Goal: Book appointment/travel/reservation

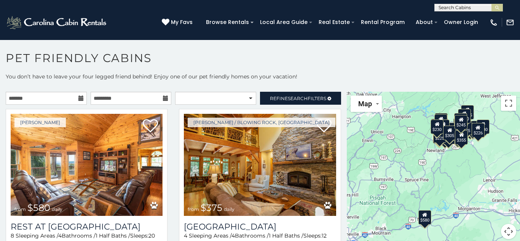
scroll to position [4, 0]
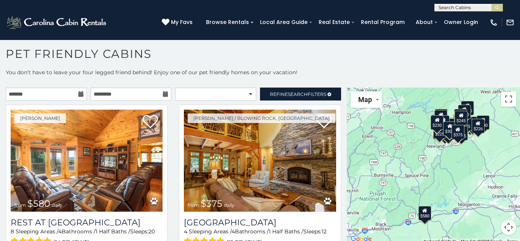
click at [80, 94] on icon at bounding box center [80, 93] width 5 height 5
click at [61, 97] on input "text" at bounding box center [46, 94] width 81 height 13
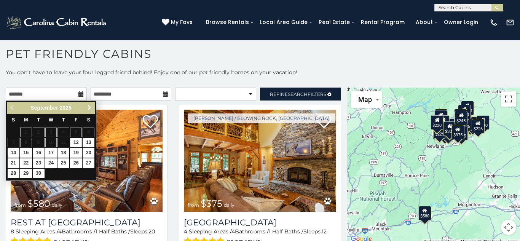
click at [90, 106] on span "Next" at bounding box center [89, 108] width 6 height 6
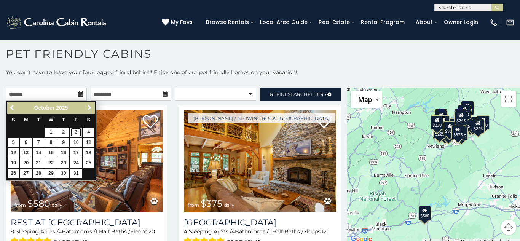
click at [77, 133] on link "3" at bounding box center [76, 133] width 12 height 10
type input "**********"
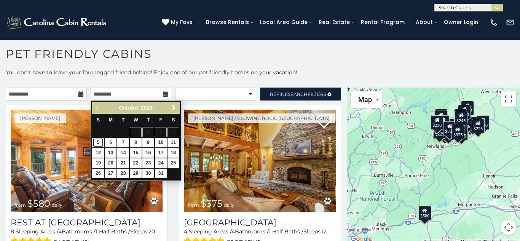
click at [96, 143] on link "5" at bounding box center [98, 143] width 12 height 10
type input "**********"
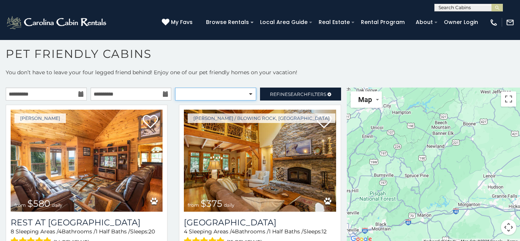
click at [251, 94] on select "**********" at bounding box center [215, 94] width 81 height 13
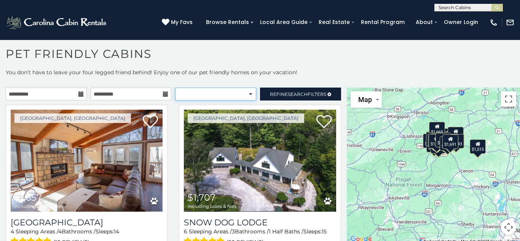
click at [238, 94] on select "**********" at bounding box center [215, 94] width 81 height 13
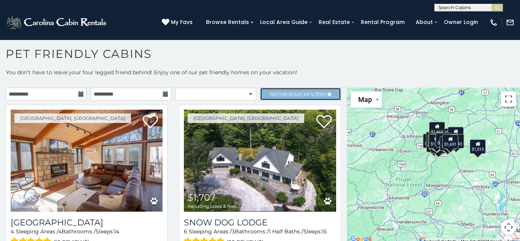
click at [286, 93] on span "Refine Search Filters" at bounding box center [298, 94] width 56 height 6
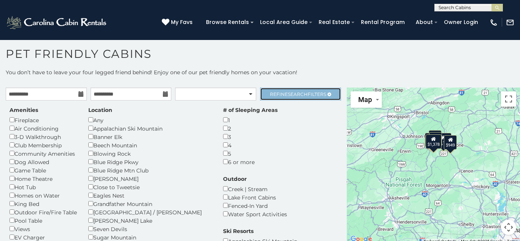
click at [284, 97] on span "Refine Search Filters" at bounding box center [298, 94] width 56 height 6
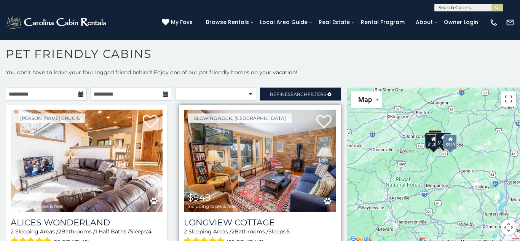
click at [241, 169] on img at bounding box center [260, 161] width 152 height 102
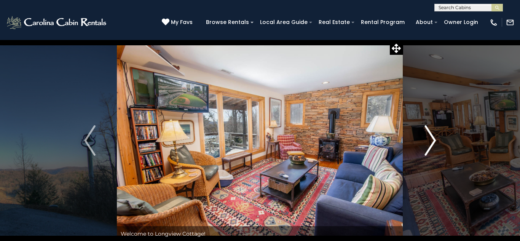
click at [434, 143] on img "Next" at bounding box center [430, 140] width 11 height 30
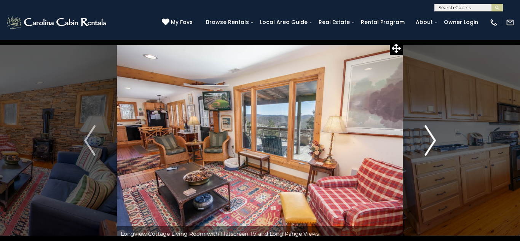
click at [434, 143] on img "Next" at bounding box center [430, 140] width 11 height 30
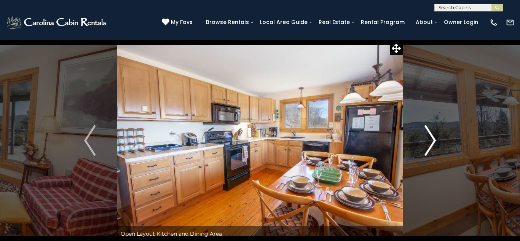
click at [434, 143] on img "Next" at bounding box center [430, 140] width 11 height 30
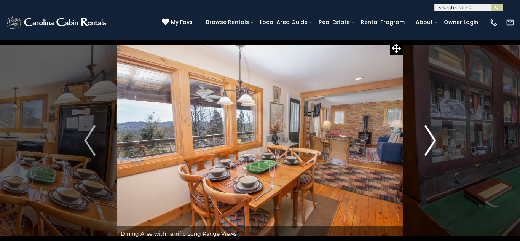
click at [434, 143] on img "Next" at bounding box center [430, 140] width 11 height 30
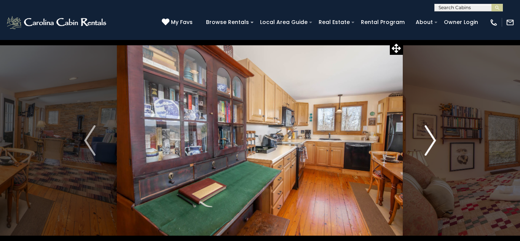
click at [434, 143] on img "Next" at bounding box center [430, 140] width 11 height 30
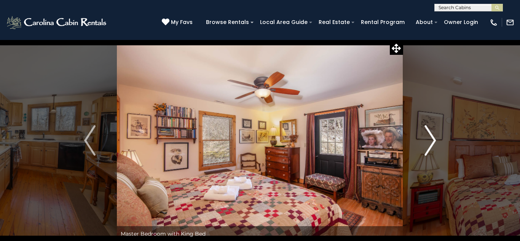
click at [434, 143] on img "Next" at bounding box center [430, 140] width 11 height 30
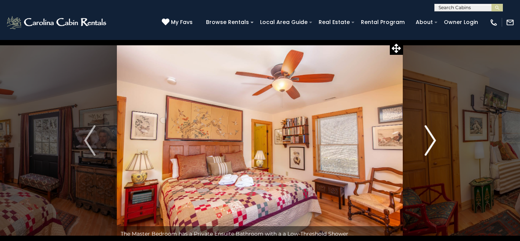
click at [434, 143] on img "Next" at bounding box center [430, 140] width 11 height 30
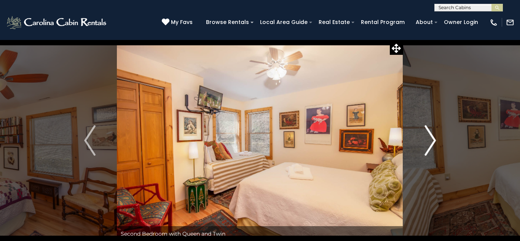
click at [434, 143] on img "Next" at bounding box center [430, 140] width 11 height 30
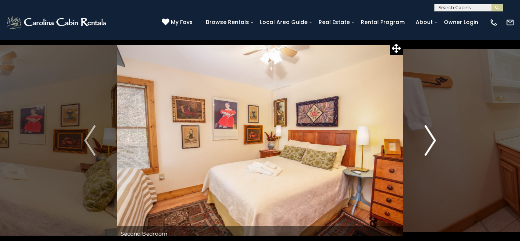
click at [434, 143] on img "Next" at bounding box center [430, 140] width 11 height 30
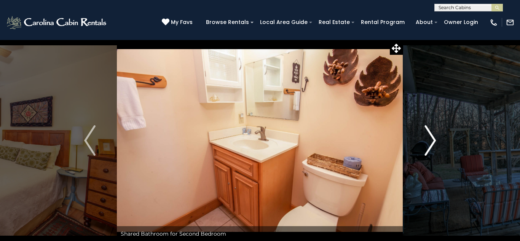
click at [434, 143] on img "Next" at bounding box center [430, 140] width 11 height 30
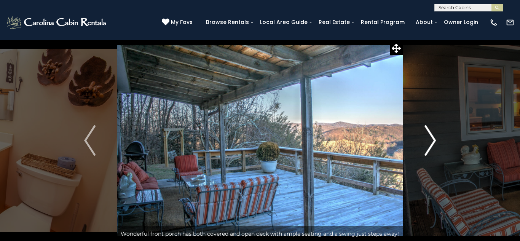
click at [434, 143] on img "Next" at bounding box center [430, 140] width 11 height 30
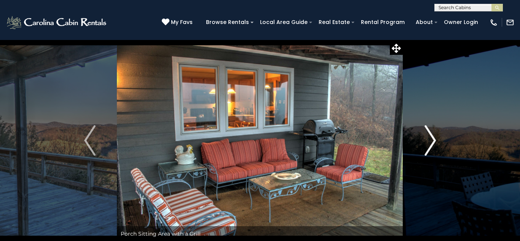
click at [434, 143] on img "Next" at bounding box center [430, 140] width 11 height 30
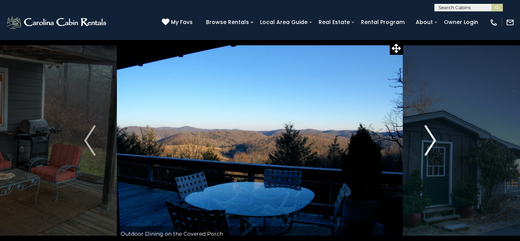
click at [434, 143] on img "Next" at bounding box center [430, 140] width 11 height 30
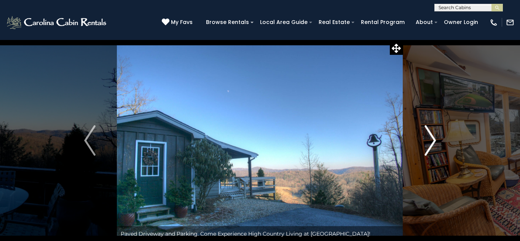
click at [434, 143] on img "Next" at bounding box center [430, 140] width 11 height 30
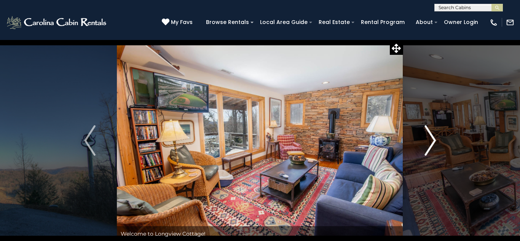
click at [434, 143] on img "Next" at bounding box center [430, 140] width 11 height 30
